Goal: Task Accomplishment & Management: Complete application form

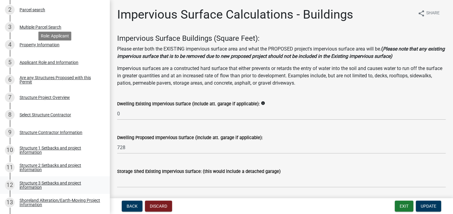
scroll to position [123, 0]
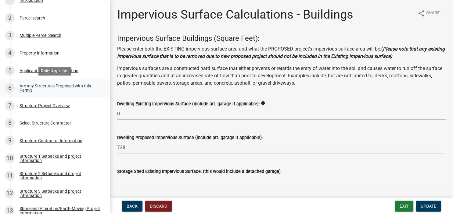
click at [47, 86] on div "Are any Structures Proposed with this Permit" at bounding box center [60, 88] width 80 height 9
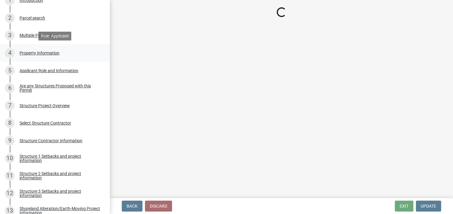
click at [26, 55] on div "Property Information" at bounding box center [40, 53] width 40 height 4
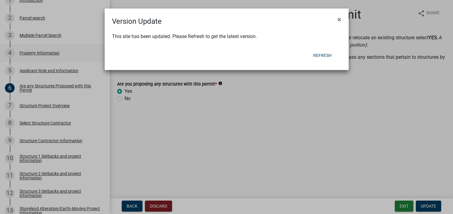
select select "bd934fa0-696e-47b9-a90f-8e33276cc410"
select select "bc365043-463f-4dd2-a146-228392936da3"
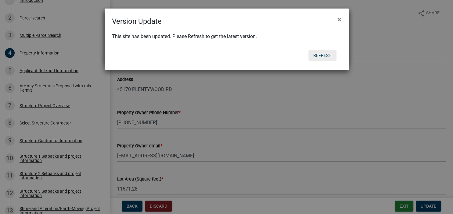
click at [321, 57] on button "Refresh" at bounding box center [322, 55] width 28 height 11
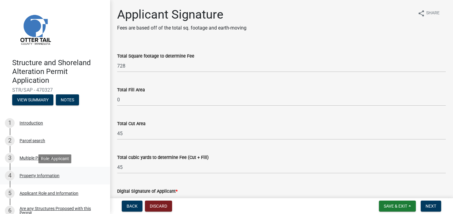
click at [26, 176] on div "Property Information" at bounding box center [40, 176] width 40 height 4
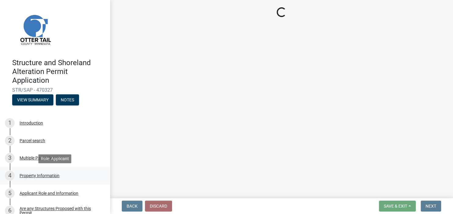
select select "bd934fa0-696e-47b9-a90f-8e33276cc410"
select select "bc365043-463f-4dd2-a146-228392936da3"
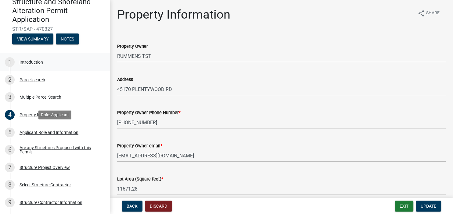
scroll to position [61, 0]
click at [52, 135] on div "5 Applicant Role and Information" at bounding box center [52, 132] width 95 height 10
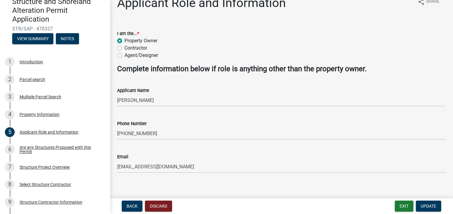
scroll to position [17, 0]
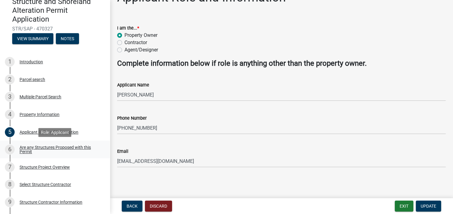
click at [59, 147] on div "Are any Structures Proposed with this Permit" at bounding box center [60, 149] width 80 height 9
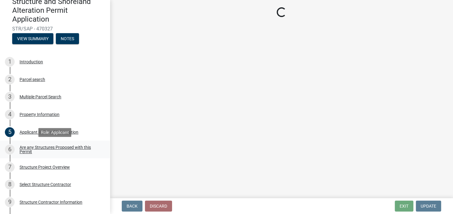
scroll to position [0, 0]
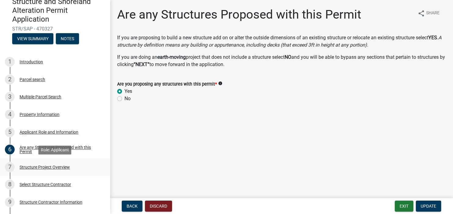
click at [44, 168] on div "Structure Project Overview" at bounding box center [45, 167] width 50 height 4
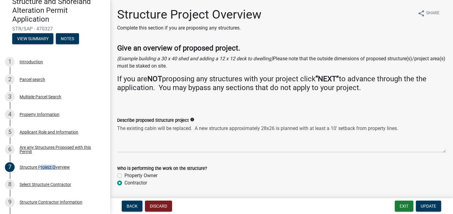
scroll to position [20, 0]
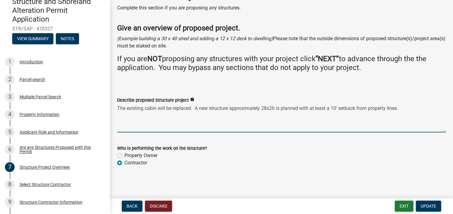
click at [327, 108] on textarea "The existing cabin will be replaced. A new structure approximately 28x26 is pla…" at bounding box center [281, 118] width 328 height 29
type textarea "The existing cabin will be replaced. A new structure approximately 28x26 is pla…"
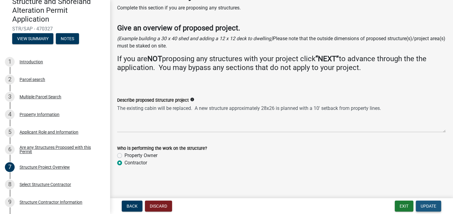
click at [425, 207] on span "Update" at bounding box center [428, 206] width 16 height 5
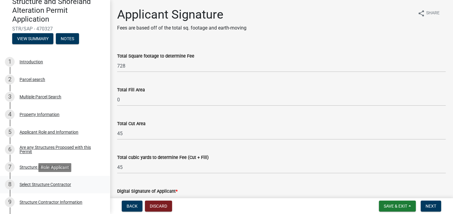
click at [61, 185] on div "Select Structure Contractor" at bounding box center [46, 185] width 52 height 4
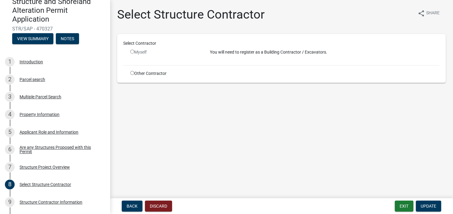
click at [133, 73] on input "radio" at bounding box center [132, 73] width 4 height 4
radio input "true"
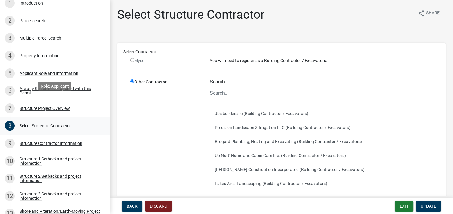
scroll to position [123, 0]
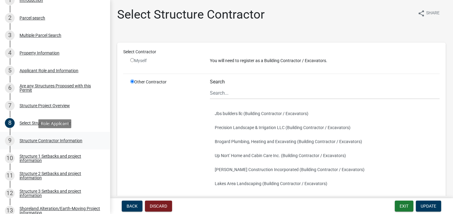
click at [52, 141] on div "Structure Contractor Information" at bounding box center [51, 141] width 63 height 4
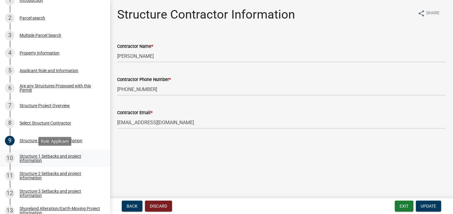
click at [49, 158] on div "Structure 1 Setbacks and project information" at bounding box center [60, 158] width 80 height 9
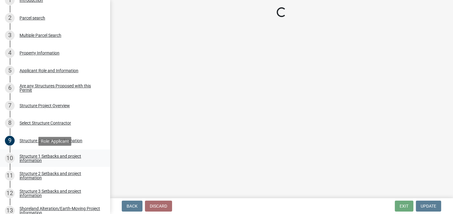
select select "a3cc236c-43aa-406a-8353-e0398d57c407"
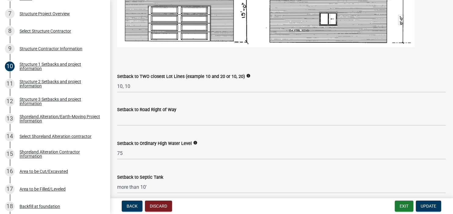
scroll to position [456, 0]
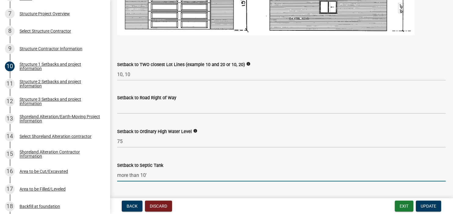
drag, startPoint x: 140, startPoint y: 175, endPoint x: 100, endPoint y: 175, distance: 39.3
click at [117, 175] on input "more than 10'" at bounding box center [281, 175] width 328 height 12
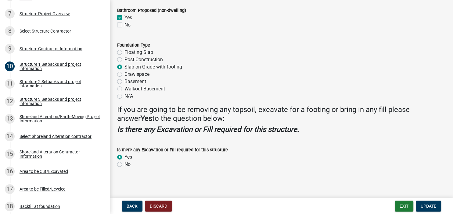
scroll to position [779, 0]
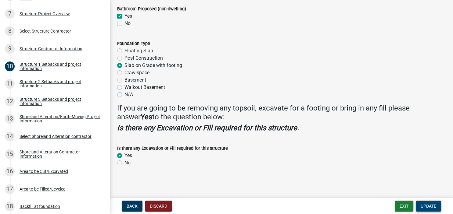
type input "10'"
click at [424, 206] on span "Update" at bounding box center [428, 206] width 16 height 5
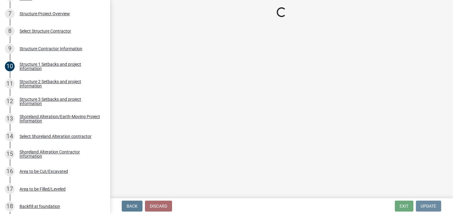
scroll to position [0, 0]
click at [35, 84] on div "Structure 2 Setbacks and project information" at bounding box center [60, 84] width 80 height 9
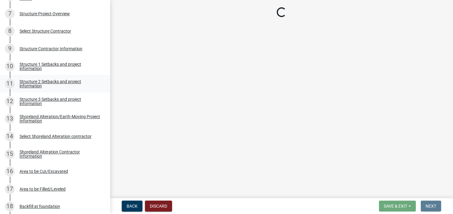
click at [27, 84] on div "Structure 2 Setbacks and project information" at bounding box center [60, 84] width 80 height 9
select select "a3cc236c-43aa-406a-8353-e0398d57c407"
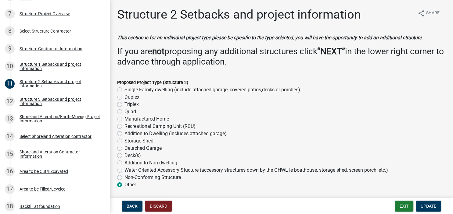
select select "a3cc236c-43aa-406a-8353-e0398d57c407"
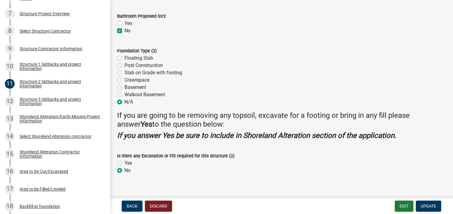
scroll to position [623, 0]
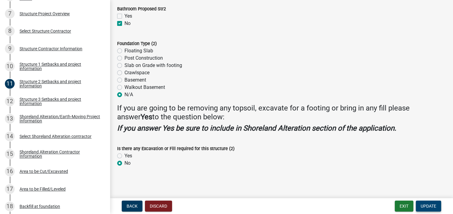
click at [429, 205] on span "Update" at bounding box center [428, 206] width 16 height 5
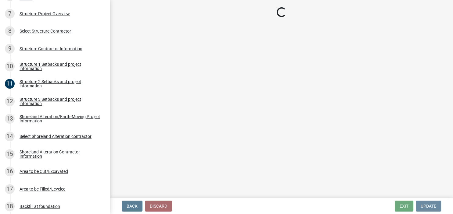
scroll to position [0, 0]
click at [36, 104] on div "Structure 3 Setbacks and project information" at bounding box center [60, 101] width 80 height 9
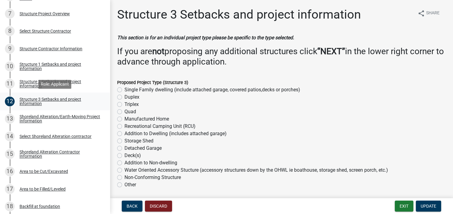
click at [47, 99] on div "Structure 3 Setbacks and project information" at bounding box center [60, 101] width 80 height 9
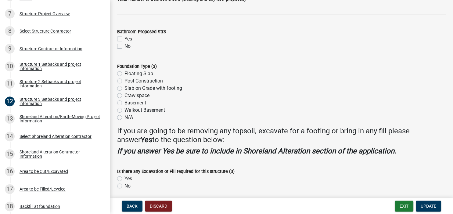
scroll to position [623, 0]
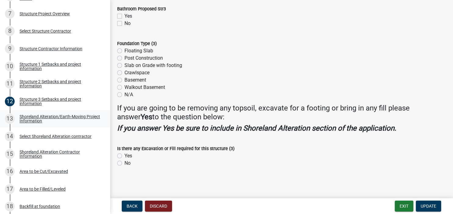
click at [35, 119] on div "Shoreland Alteration/Earth-Moving Project Information" at bounding box center [60, 119] width 80 height 9
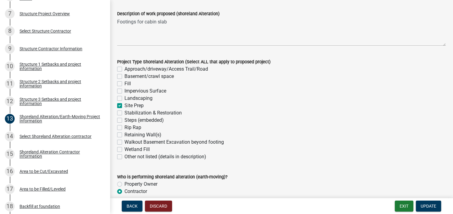
scroll to position [119, 0]
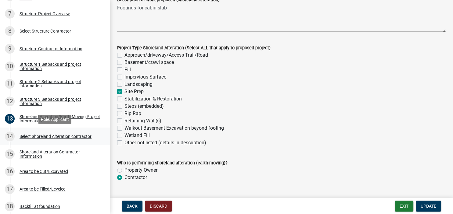
click at [31, 136] on div "Select Shoreland Alteration contractor" at bounding box center [56, 136] width 72 height 4
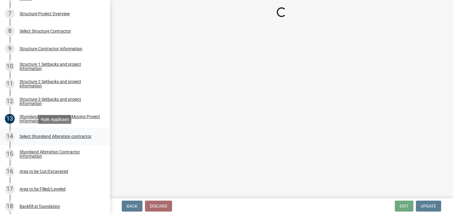
scroll to position [0, 0]
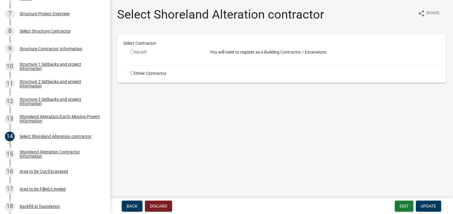
click at [131, 73] on input "radio" at bounding box center [132, 73] width 4 height 4
radio input "true"
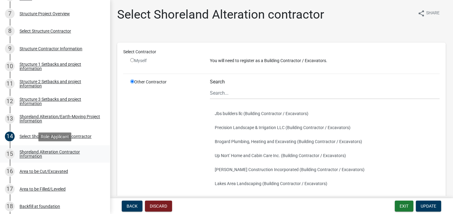
click at [24, 157] on div "Shoreland Alteration Contractor Information" at bounding box center [60, 154] width 80 height 9
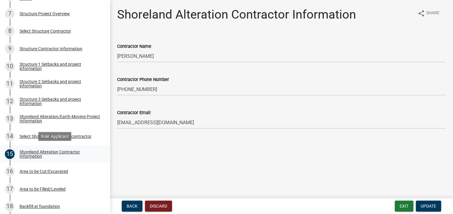
scroll to position [246, 0]
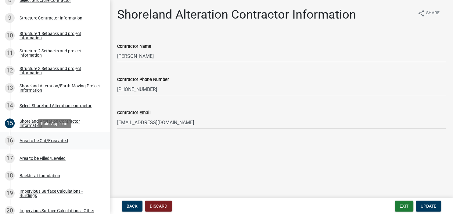
click at [26, 141] on div "Area to be Cut/Excavated" at bounding box center [44, 141] width 48 height 4
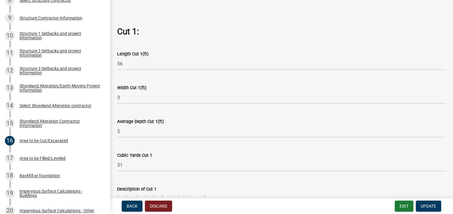
scroll to position [281, 0]
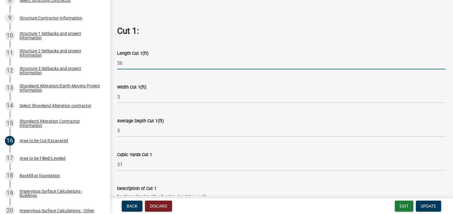
click at [144, 65] on input "56" at bounding box center [281, 63] width 328 height 12
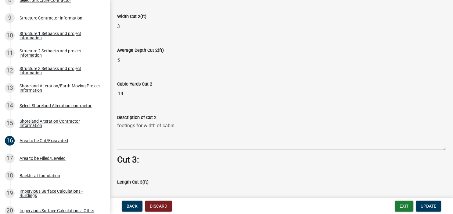
scroll to position [562, 0]
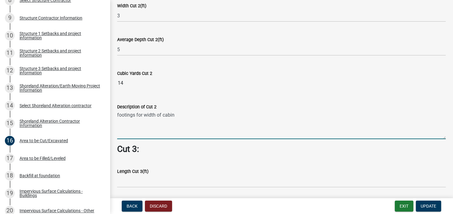
click at [182, 117] on textarea "footings for width of cabin" at bounding box center [281, 125] width 328 height 29
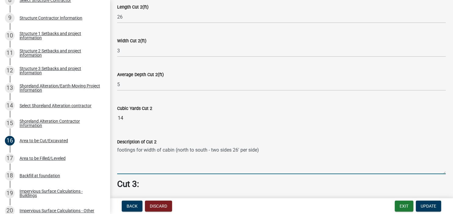
type textarea "footings for width of cabin (north to south - two sides 26' per side)"
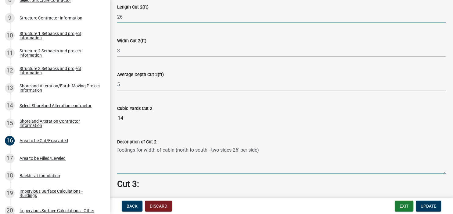
click at [123, 16] on input "26" at bounding box center [281, 17] width 328 height 12
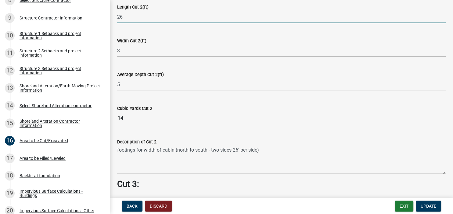
type input "2"
type input "52"
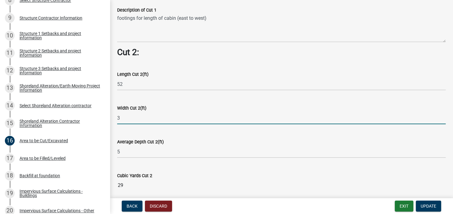
scroll to position [421, 0]
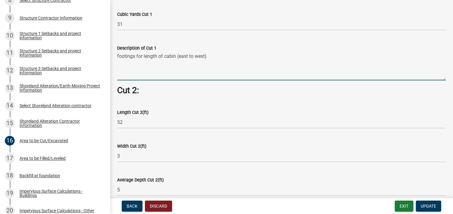
click at [207, 54] on textarea "footings for length of cabin (east to west)" at bounding box center [281, 66] width 328 height 29
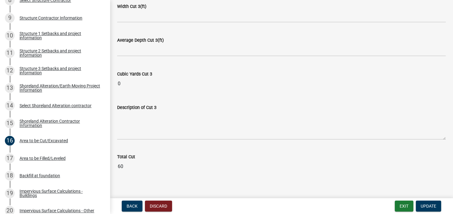
scroll to position [766, 0]
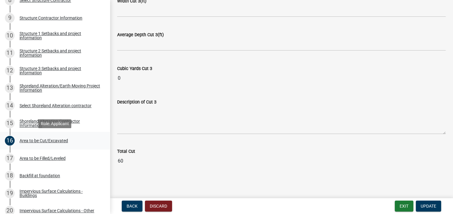
type textarea "footings for length of cabin (east to west - 2 sides 28' per side)"
click at [23, 140] on div "Area to be Cut/Excavated" at bounding box center [44, 141] width 48 height 4
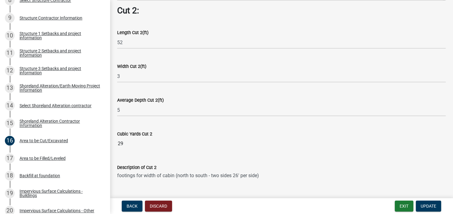
scroll to position [485, 0]
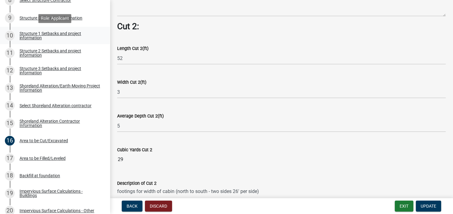
click at [34, 32] on div "Structure 1 Setbacks and project information" at bounding box center [60, 35] width 80 height 9
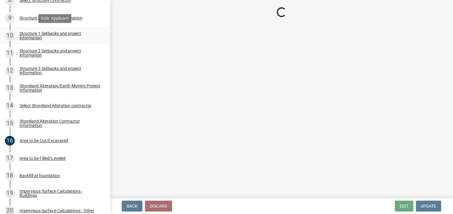
scroll to position [0, 0]
select select "a3cc236c-43aa-406a-8353-e0398d57c407"
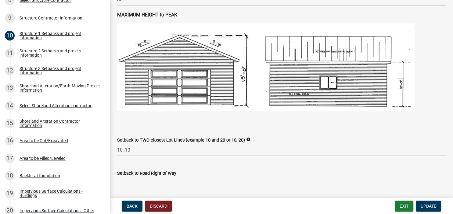
scroll to position [421, 0]
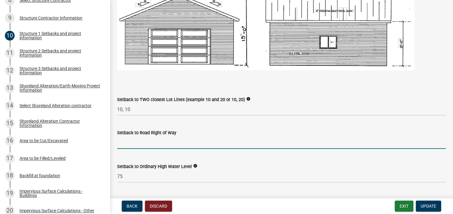
click at [141, 143] on input "text" at bounding box center [281, 143] width 328 height 12
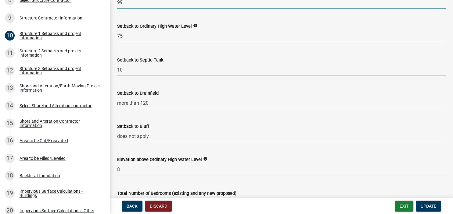
scroll to position [597, 0]
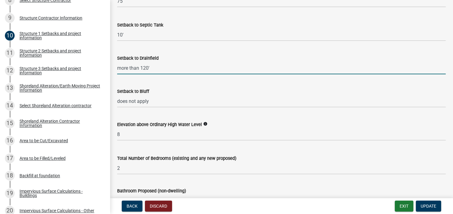
type input "99"
click at [145, 67] on input "more than 120'" at bounding box center [281, 68] width 328 height 12
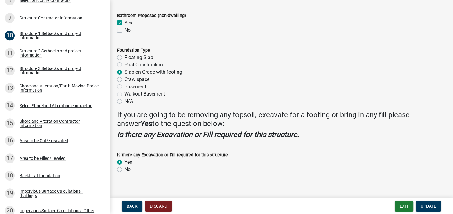
scroll to position [779, 0]
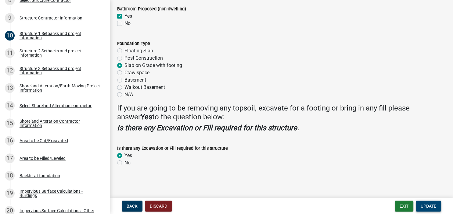
type input "150'+"
click at [427, 208] on span "Update" at bounding box center [428, 206] width 16 height 5
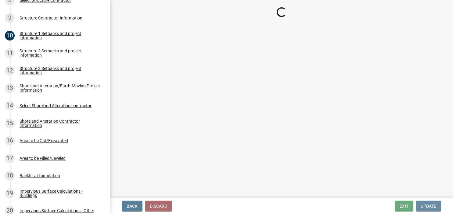
scroll to position [0, 0]
click at [43, 159] on div "Area to be Filled/Leveled" at bounding box center [43, 158] width 46 height 4
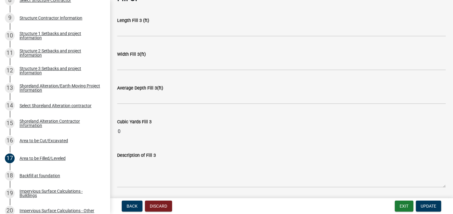
scroll to position [503, 0]
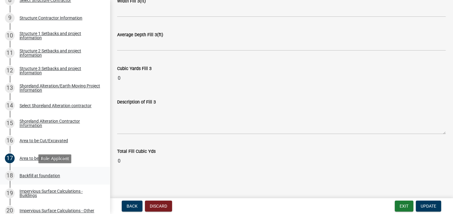
click at [23, 176] on div "Backfill at foundation" at bounding box center [40, 176] width 41 height 4
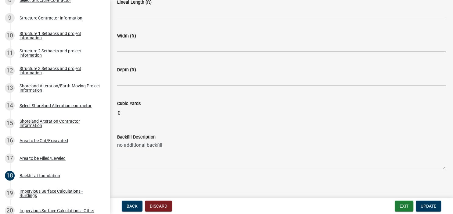
scroll to position [113, 0]
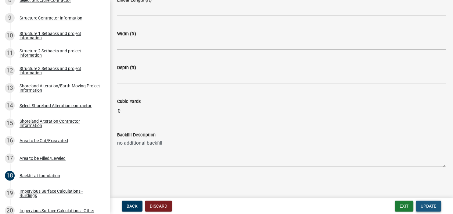
click at [431, 205] on span "Update" at bounding box center [428, 206] width 16 height 5
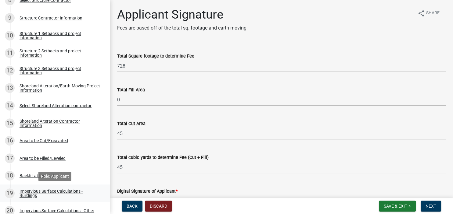
click at [29, 197] on div "Impervious Surface Calculations - Buildings" at bounding box center [60, 193] width 80 height 9
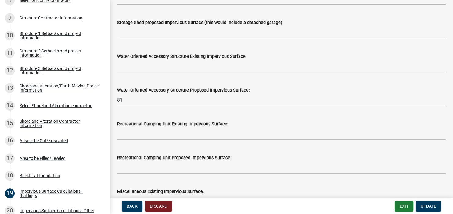
scroll to position [211, 0]
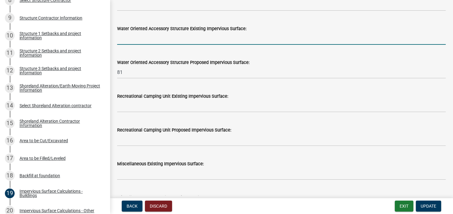
click at [132, 40] on input "text" at bounding box center [281, 38] width 328 height 12
type input "81"
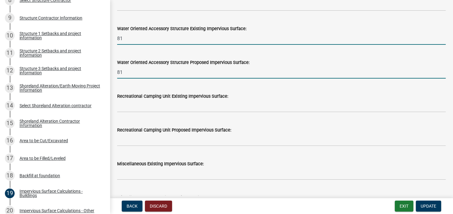
click at [132, 74] on input "81" at bounding box center [281, 72] width 328 height 12
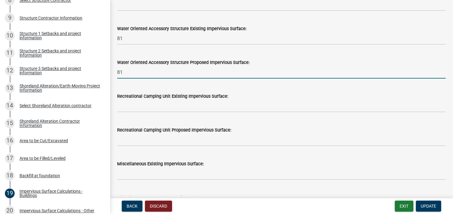
type input "8"
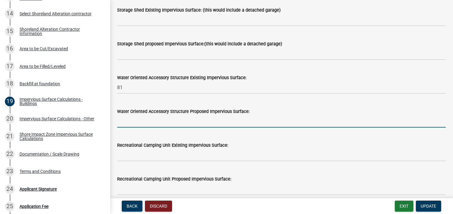
scroll to position [132, 0]
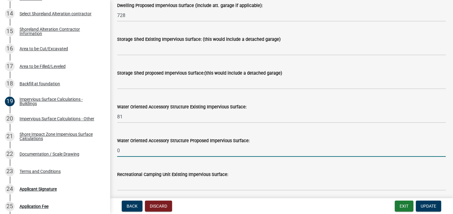
type input "0"
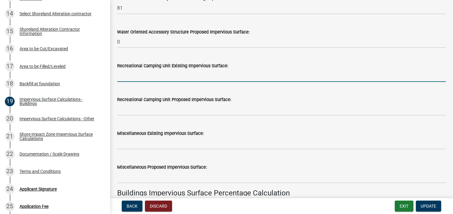
scroll to position [238, 0]
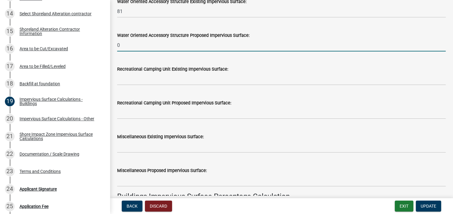
click at [121, 43] on input "0" at bounding box center [281, 45] width 328 height 12
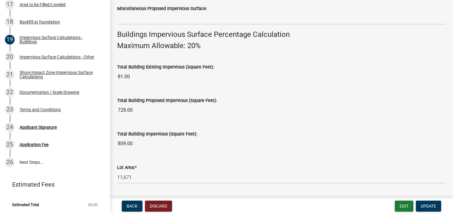
scroll to position [413, 0]
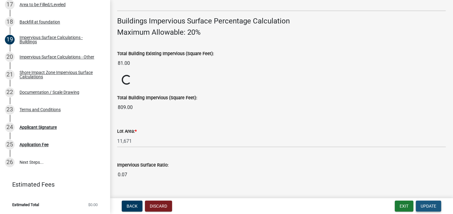
click at [433, 205] on span "Update" at bounding box center [428, 206] width 16 height 5
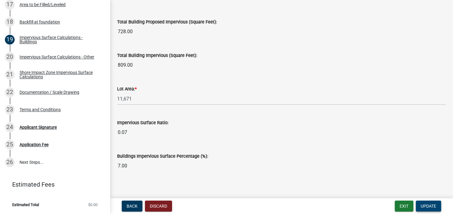
scroll to position [483, 0]
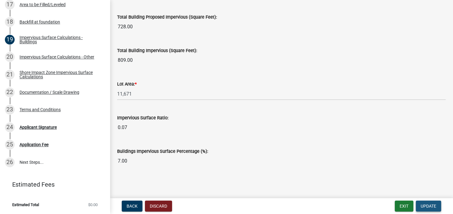
click at [426, 206] on span "Update" at bounding box center [428, 206] width 16 height 5
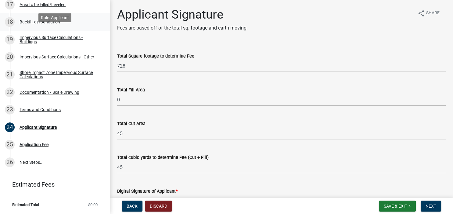
scroll to position [369, 0]
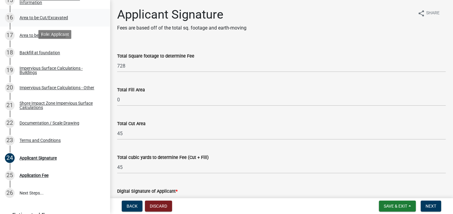
click at [29, 18] on div "Area to be Cut/Excavated" at bounding box center [44, 18] width 48 height 4
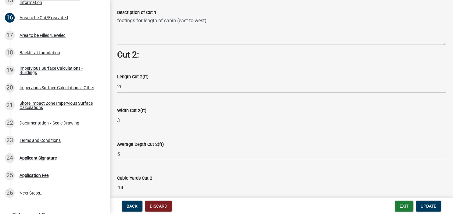
scroll to position [456, 0]
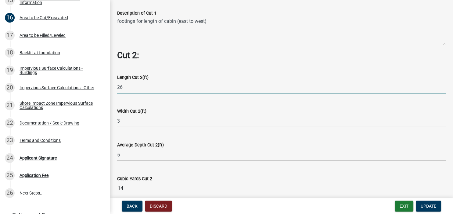
click at [127, 86] on input "26" at bounding box center [281, 87] width 328 height 12
type input "2"
type input "52"
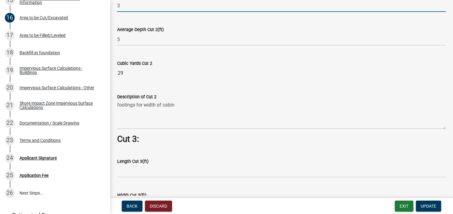
scroll to position [597, 0]
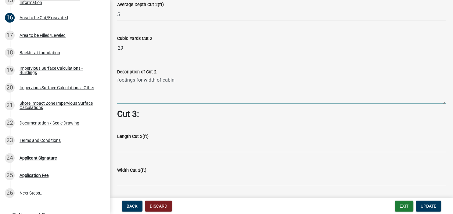
click at [179, 80] on textarea "footings for width of cabin" at bounding box center [281, 90] width 328 height 29
click at [168, 79] on textarea "footings for width of cabinn(2 sides 26' each side - north to south)" at bounding box center [281, 90] width 328 height 29
type textarea "footings for width of cabin(2 sides 26' each side - north to south)"
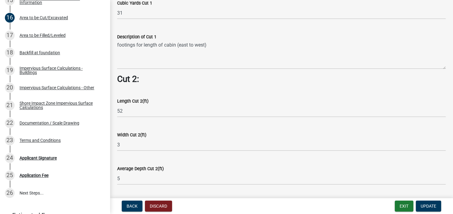
scroll to position [421, 0]
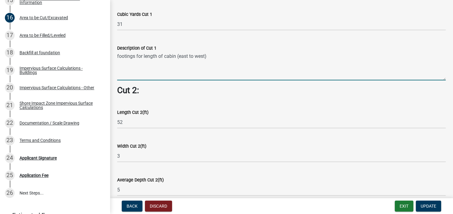
click at [178, 56] on textarea "footings for length of cabin (east to west)" at bounding box center [281, 66] width 328 height 29
click at [185, 57] on textarea "footings for length of cabin (2 sides 28' each - east to west)" at bounding box center [281, 66] width 328 height 29
click at [248, 55] on textarea "footings for length of cabin (2 sides 28' each - east to west)" at bounding box center [281, 66] width 328 height 29
type textarea "footings for length of cabin (2 sides 28' each - east to west)"
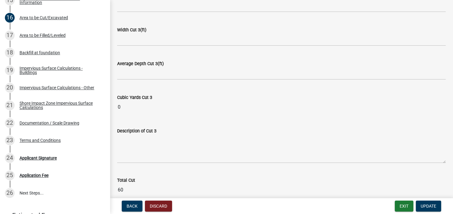
scroll to position [766, 0]
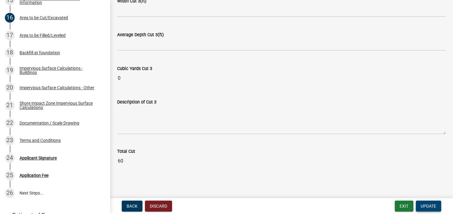
click at [432, 207] on span "Update" at bounding box center [428, 206] width 16 height 5
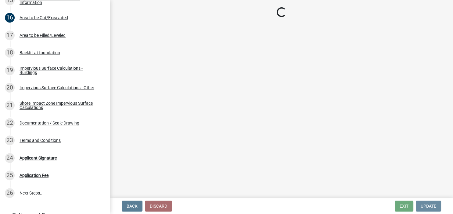
scroll to position [0, 0]
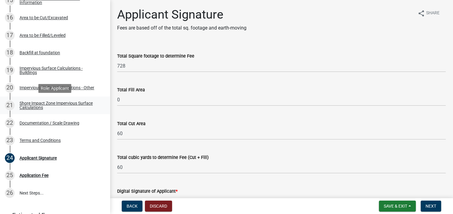
click at [27, 107] on div "Shore Impact Zone Impervious Surface Calculations" at bounding box center [60, 105] width 80 height 9
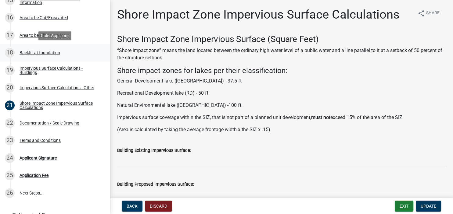
click at [23, 51] on div "Backfill at foundation" at bounding box center [40, 53] width 41 height 4
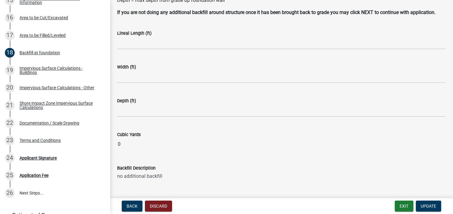
scroll to position [113, 0]
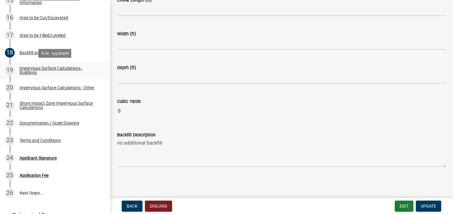
click at [24, 72] on div "Impervious Surface Calculations - Buildings" at bounding box center [60, 70] width 80 height 9
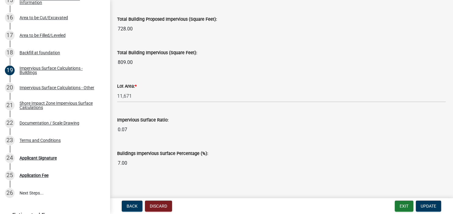
scroll to position [483, 0]
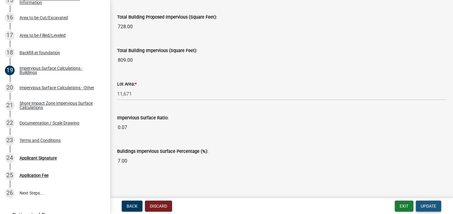
click at [425, 206] on span "Update" at bounding box center [428, 206] width 16 height 5
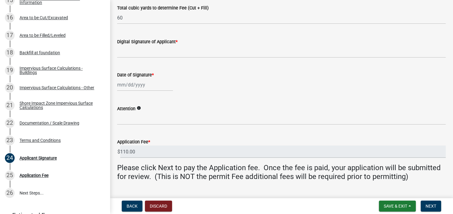
scroll to position [163, 0]
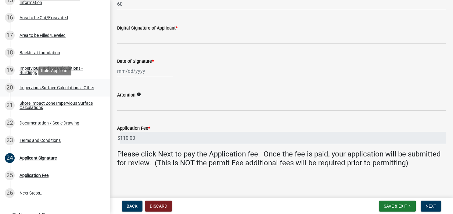
click at [30, 87] on div "Impervious Surface Calculations - Other" at bounding box center [57, 88] width 75 height 4
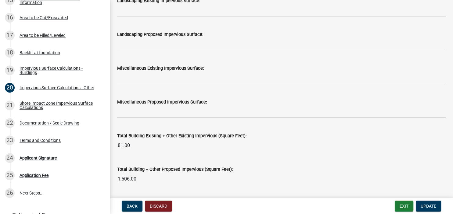
scroll to position [378, 0]
